Goal: Navigation & Orientation: Find specific page/section

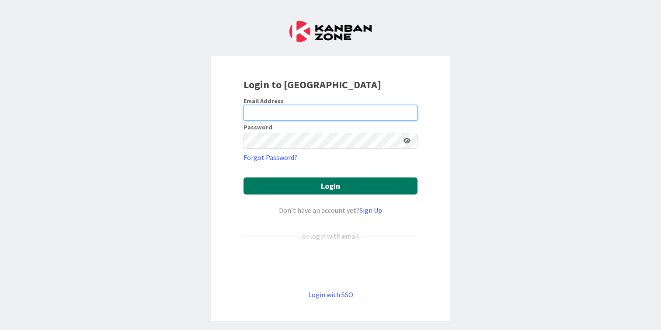
type input "cameron@hyperdriveagile.com"
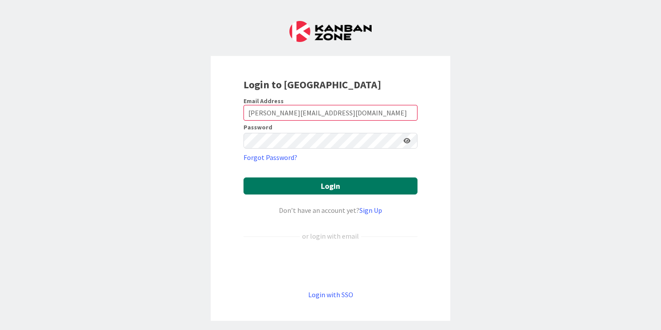
click at [318, 187] on button "Login" at bounding box center [331, 186] width 174 height 17
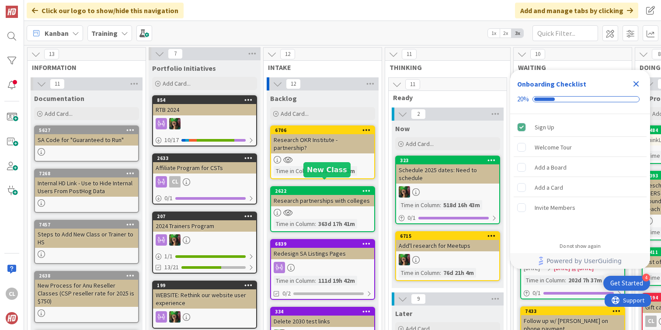
click at [102, 33] on b "Training" at bounding box center [104, 33] width 26 height 9
click at [103, 33] on b "Training" at bounding box center [104, 33] width 26 height 9
click at [116, 34] on div "Training" at bounding box center [109, 33] width 45 height 16
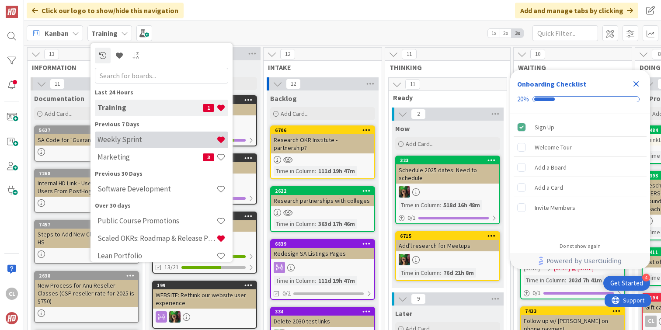
click at [126, 139] on h4 "Weekly Sprint" at bounding box center [157, 139] width 119 height 9
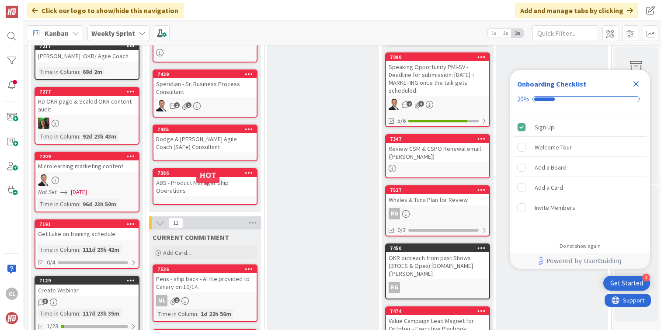
scroll to position [483, 114]
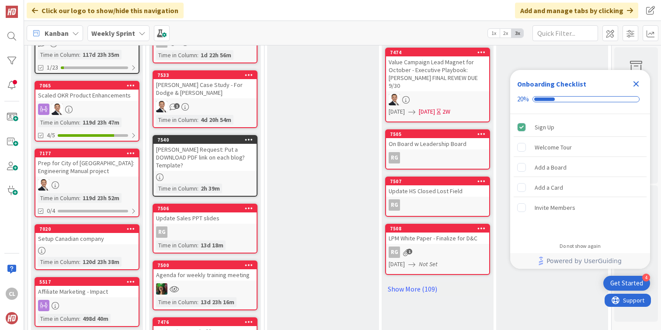
click at [218, 144] on div "[PERSON_NAME] Request: Put a DOWNLOAD PDF link on each blog? Template?" at bounding box center [204, 157] width 103 height 27
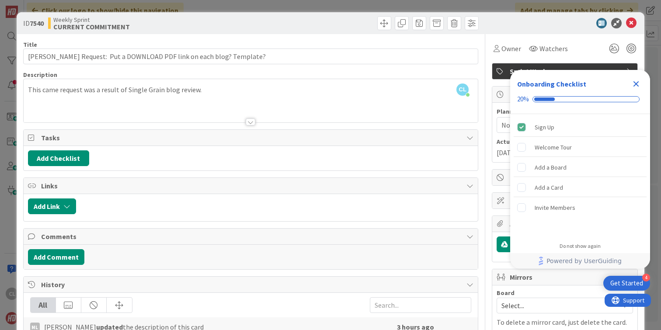
click at [629, 23] on icon at bounding box center [631, 23] width 10 height 10
click at [629, 23] on div "Kanban Weekly Sprint 1x 2x 3x" at bounding box center [342, 33] width 637 height 24
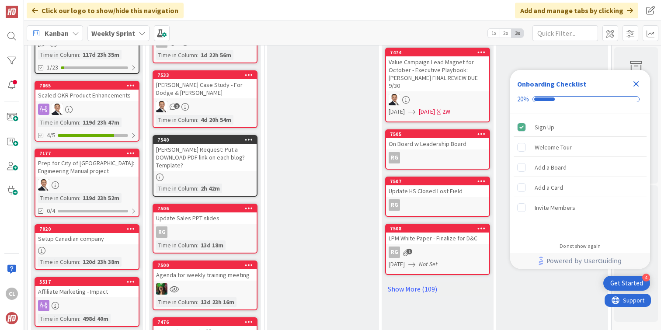
click at [633, 84] on icon "Close Checklist" at bounding box center [636, 84] width 10 height 10
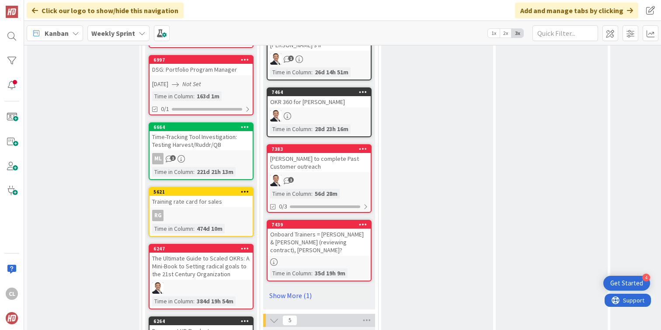
scroll to position [842, 0]
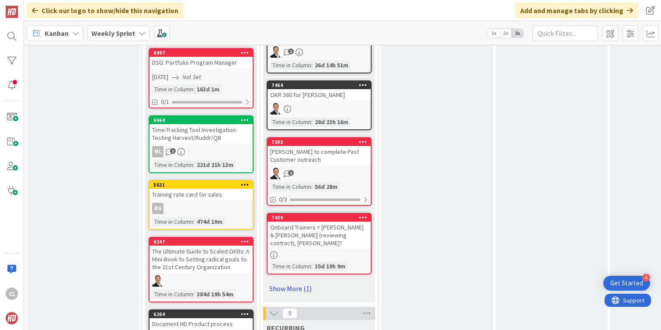
click at [282, 282] on link "Show More (1)" at bounding box center [319, 289] width 105 height 14
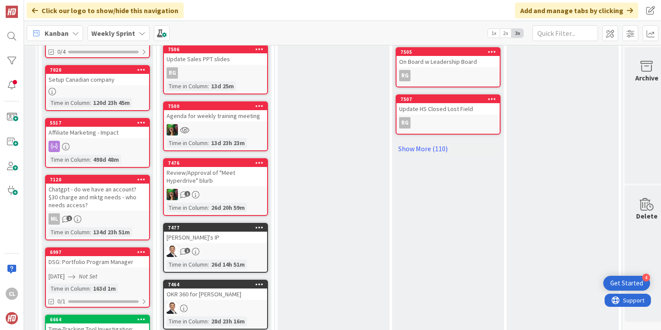
scroll to position [644, 104]
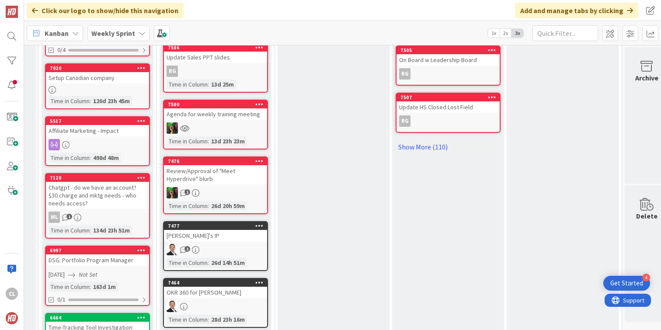
drag, startPoint x: 335, startPoint y: 224, endPoint x: 195, endPoint y: 5, distance: 260.2
